Goal: Information Seeking & Learning: Learn about a topic

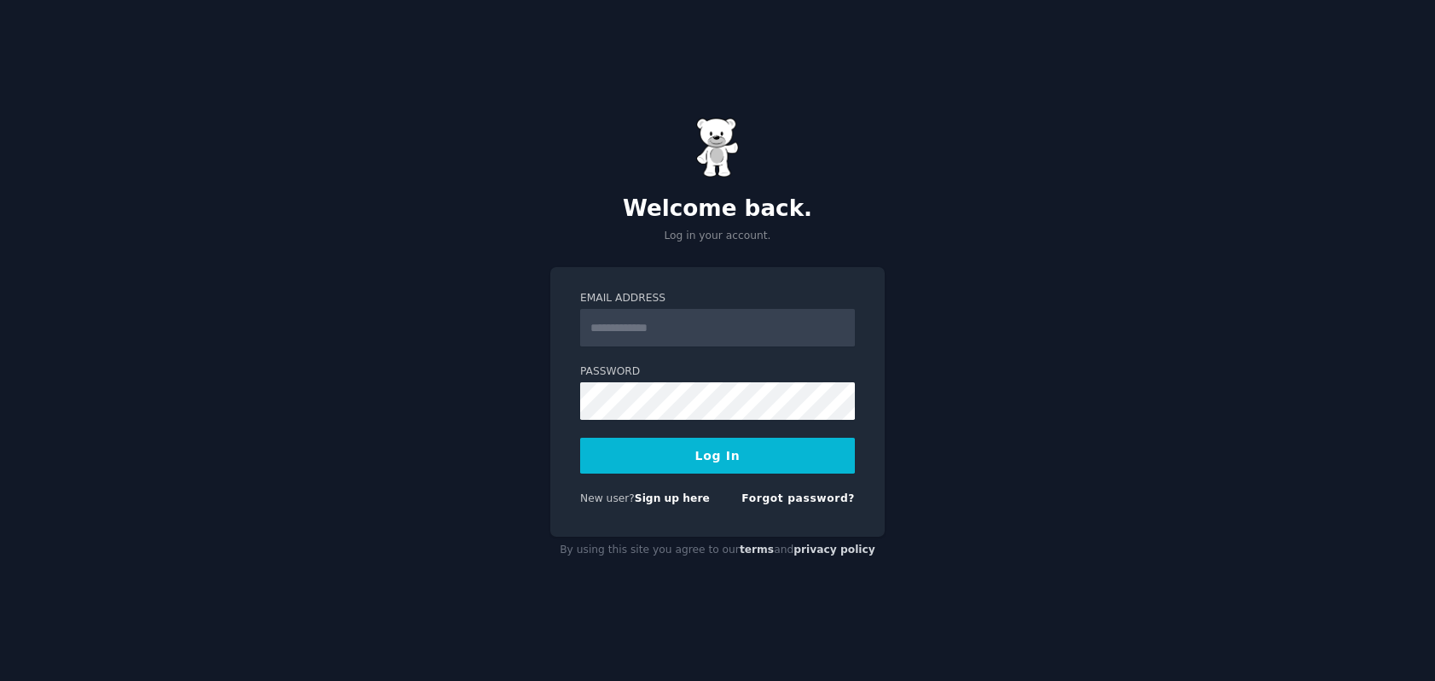
click at [648, 327] on input "Email Address" at bounding box center [717, 328] width 275 height 38
type input "**********"
click at [726, 454] on button "Log In" at bounding box center [717, 456] width 275 height 36
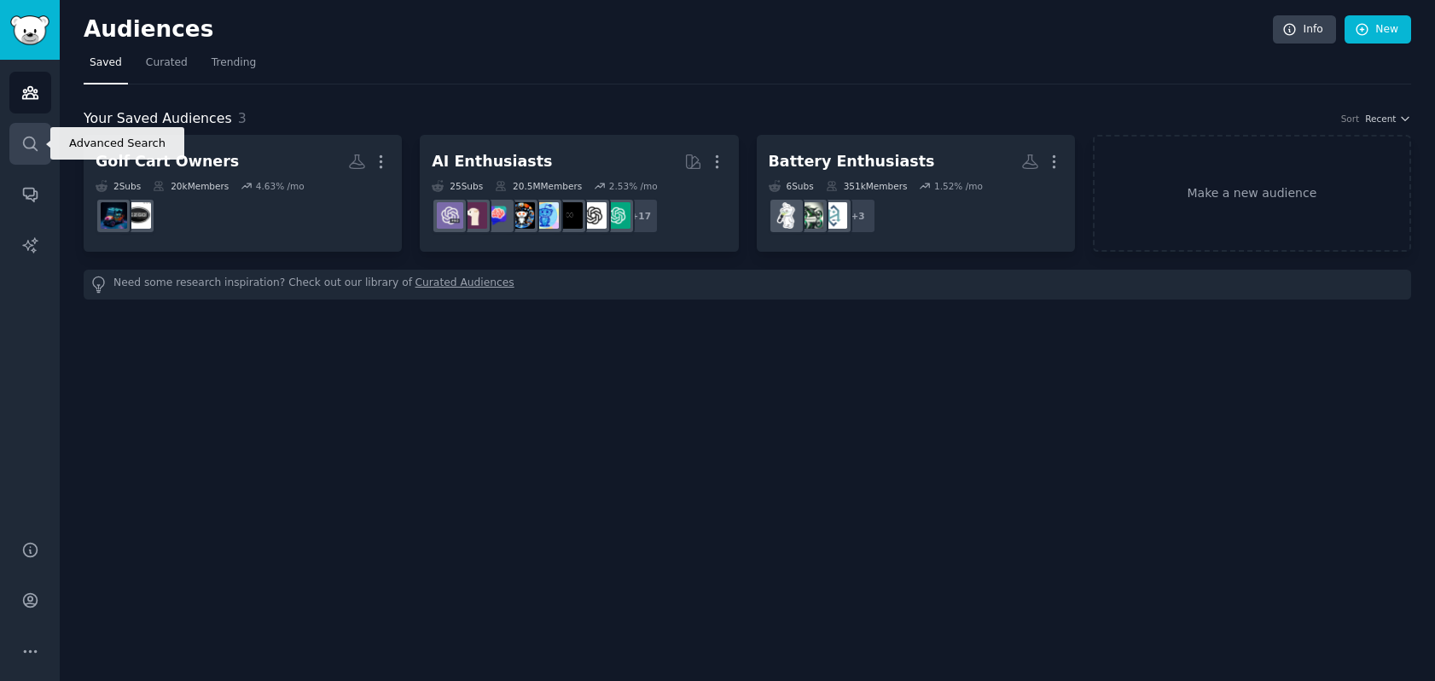
click at [32, 137] on icon "Sidebar" at bounding box center [30, 144] width 14 height 14
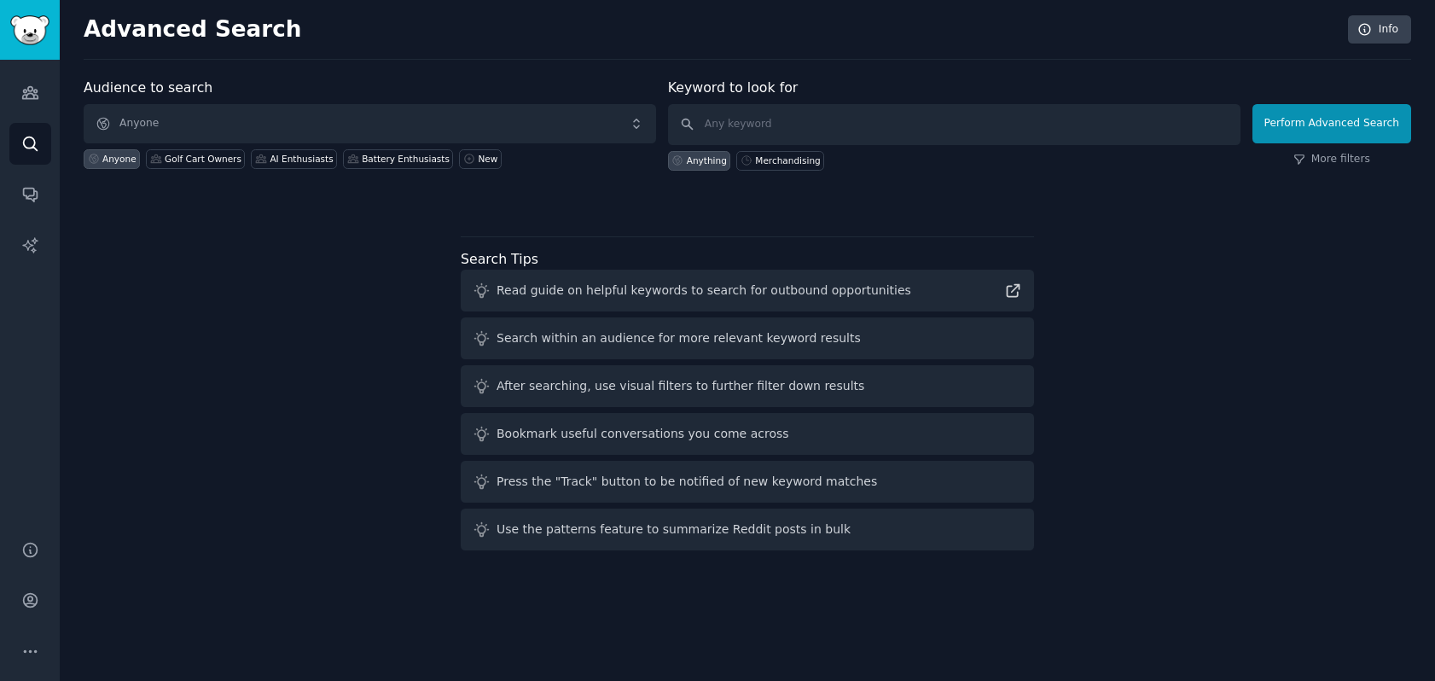
click at [678, 435] on div "Bookmark useful conversations you come across" at bounding box center [643, 434] width 293 height 18
click at [200, 118] on span "Anyone" at bounding box center [370, 123] width 572 height 39
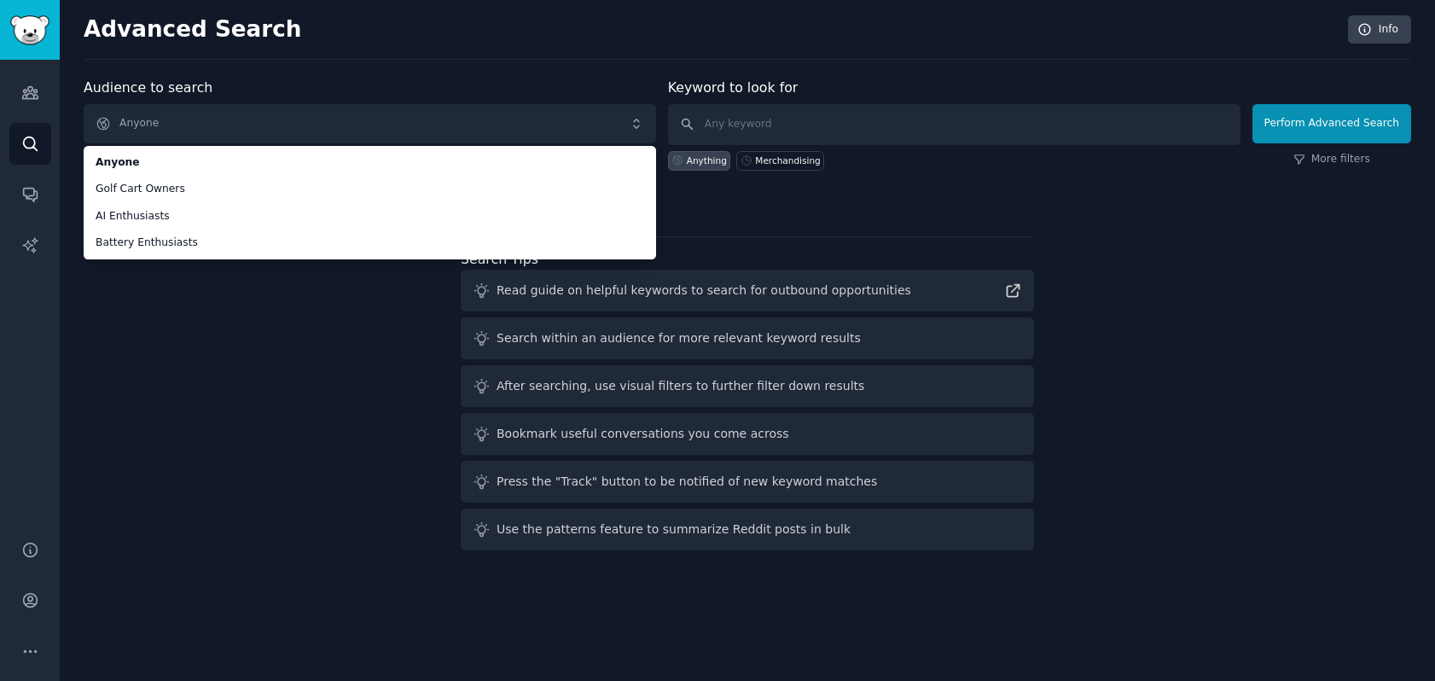
drag, startPoint x: 262, startPoint y: 334, endPoint x: 307, endPoint y: 331, distance: 45.3
click at [268, 334] on div "Audience to search Anyone Anyone Golf Cart Owners AI Enthusiasts Battery Enthus…" at bounding box center [748, 318] width 1328 height 480
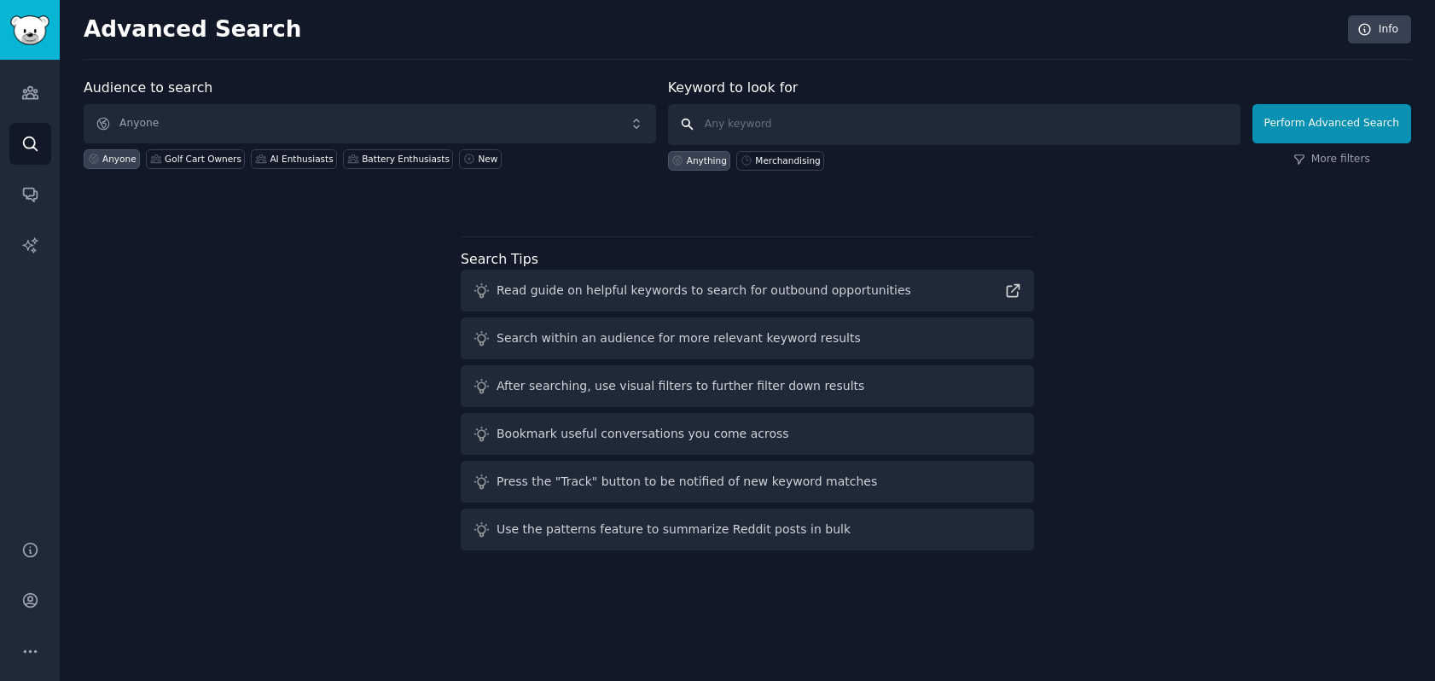
click at [770, 122] on input "text" at bounding box center [954, 124] width 572 height 41
type input "eBike Battery"
click at [1321, 112] on button "Perform Advanced Search" at bounding box center [1332, 123] width 159 height 39
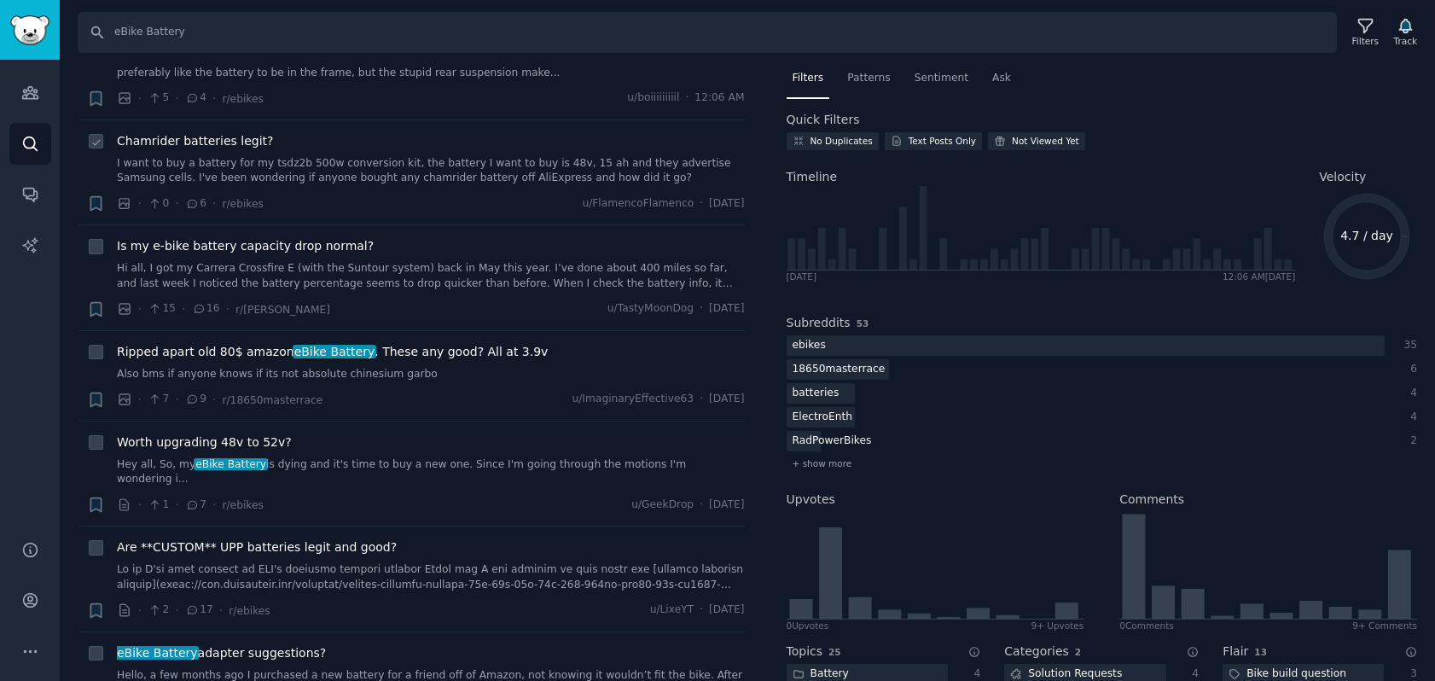
scroll to position [80, 0]
